Goal: Task Accomplishment & Management: Use online tool/utility

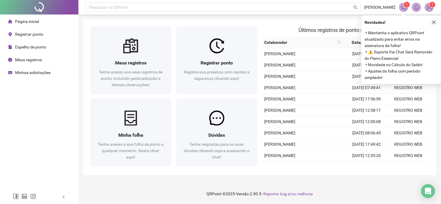
click at [435, 21] on icon "close" at bounding box center [434, 22] width 4 height 4
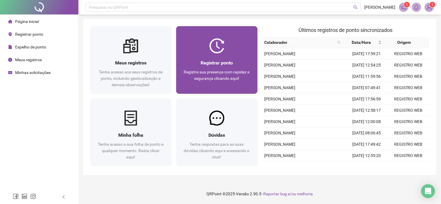
click at [236, 70] on span "Registre sua presença com rapidez e segurança clicando aqui!" at bounding box center [217, 75] width 66 height 11
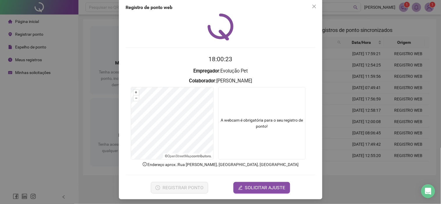
scroll to position [10, 0]
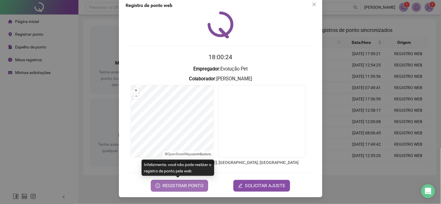
click at [191, 185] on span "REGISTRAR PONTO" at bounding box center [183, 186] width 41 height 7
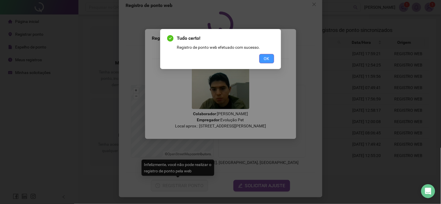
click at [263, 60] on button "OK" at bounding box center [266, 58] width 15 height 9
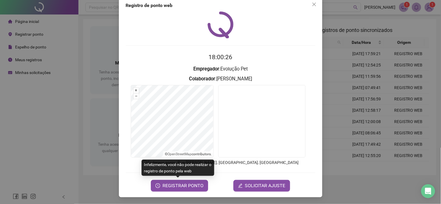
click at [76, 83] on div "Registro de ponto web 18:00:26 Empregador : Evolução Pet Colaborador : [PERSON_…" at bounding box center [220, 102] width 441 height 204
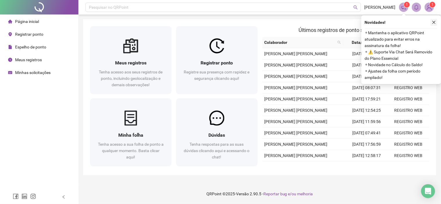
click at [432, 22] on icon "close" at bounding box center [434, 22] width 4 height 4
